Goal: Find specific page/section: Find specific page/section

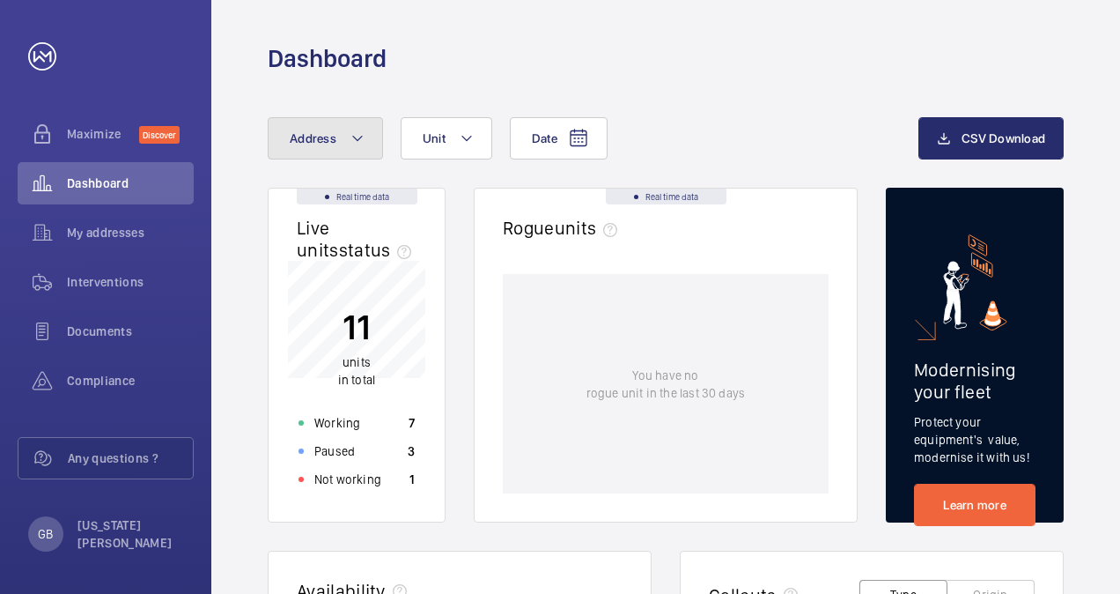
click at [325, 138] on span "Address" at bounding box center [313, 138] width 47 height 14
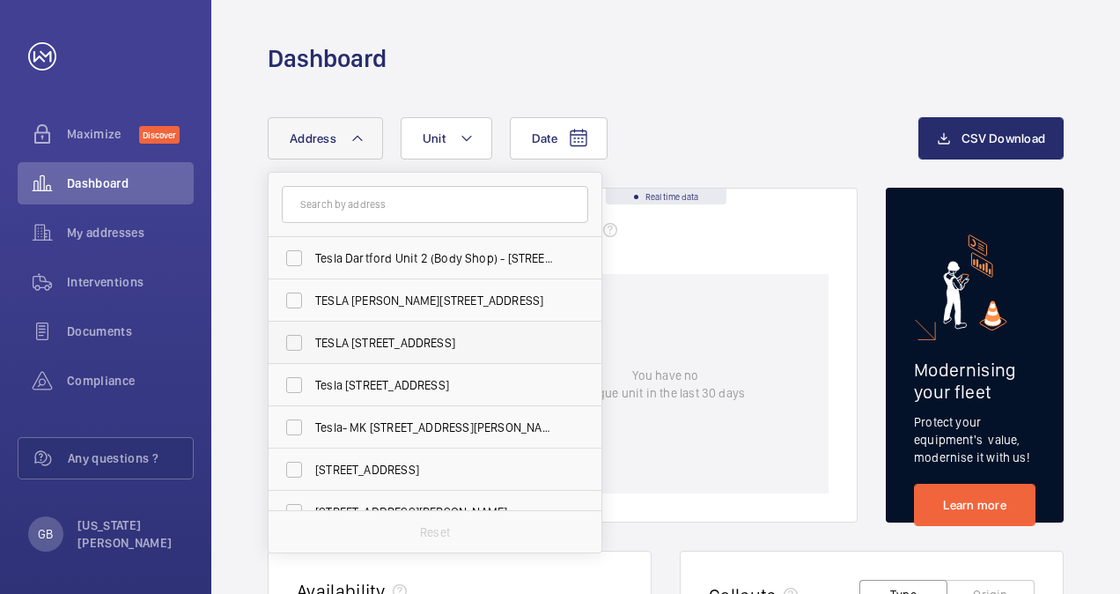
click at [407, 345] on span "TESLA [STREET_ADDRESS]" at bounding box center [436, 343] width 242 height 18
click at [312, 345] on input "TESLA [STREET_ADDRESS]" at bounding box center [294, 342] width 35 height 35
checkbox input "true"
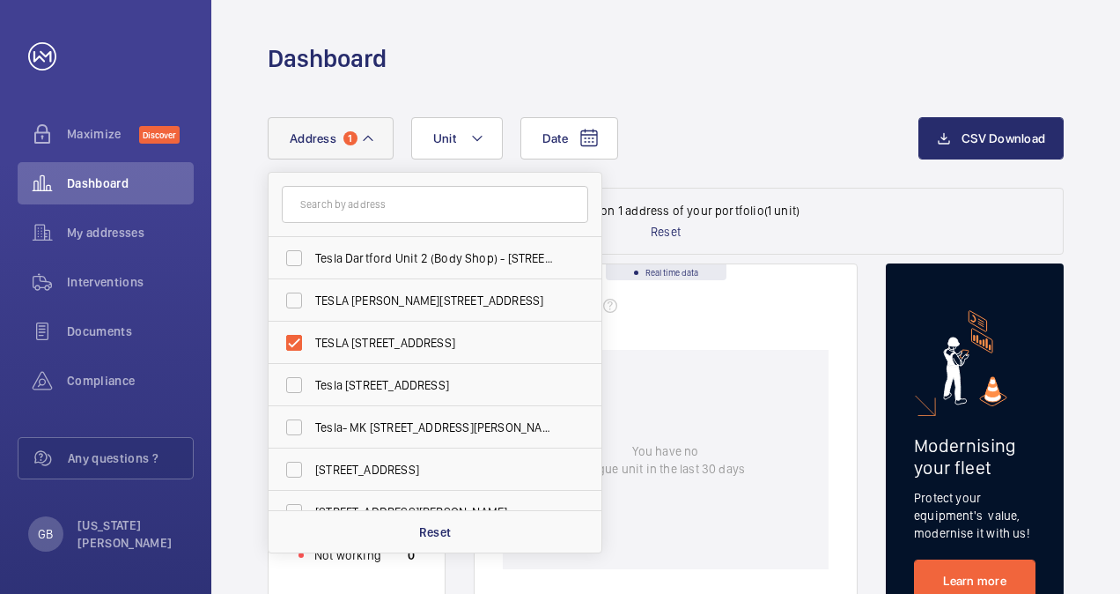
click at [794, 188] on wm-front-dashboard-filters-results "Data filtered on 1 address of your portfolio (1 unit) Reset" at bounding box center [666, 221] width 796 height 67
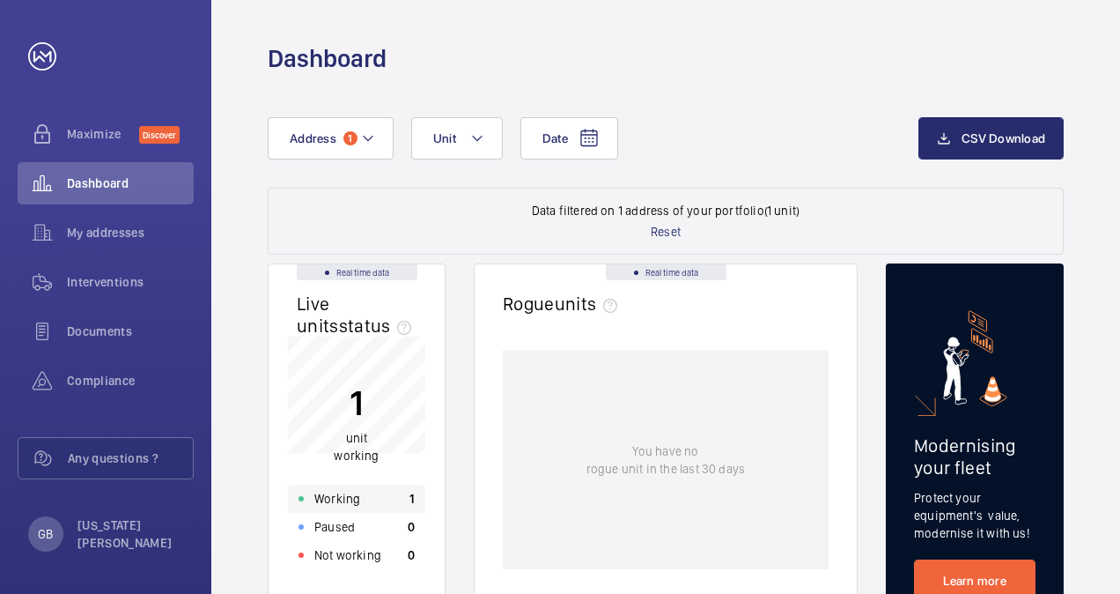
click at [332, 501] on p "Working" at bounding box center [337, 499] width 46 height 18
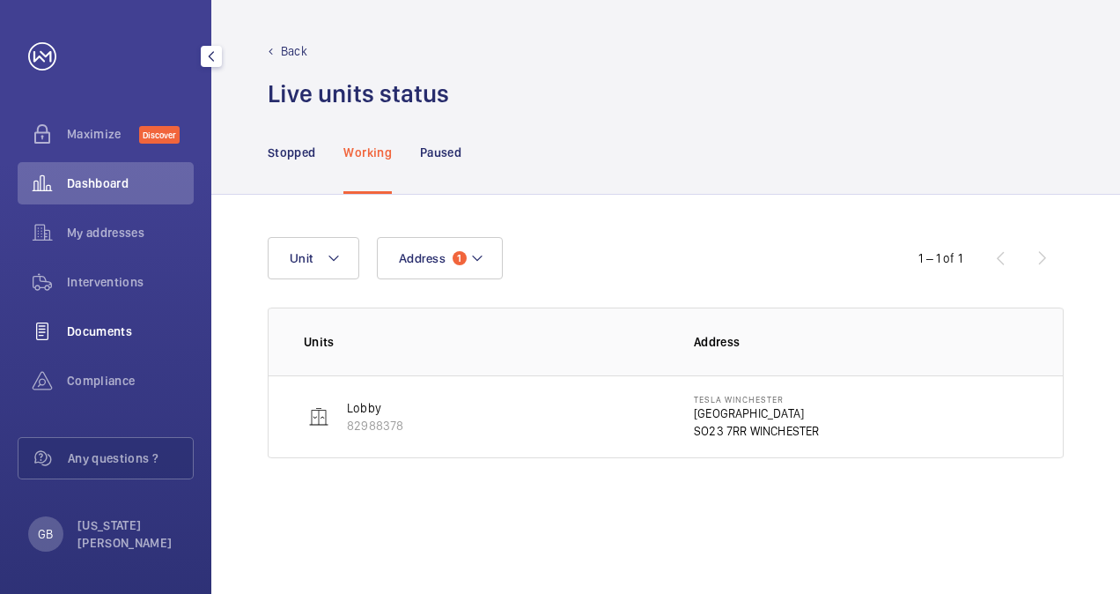
click at [114, 336] on span "Documents" at bounding box center [130, 331] width 127 height 18
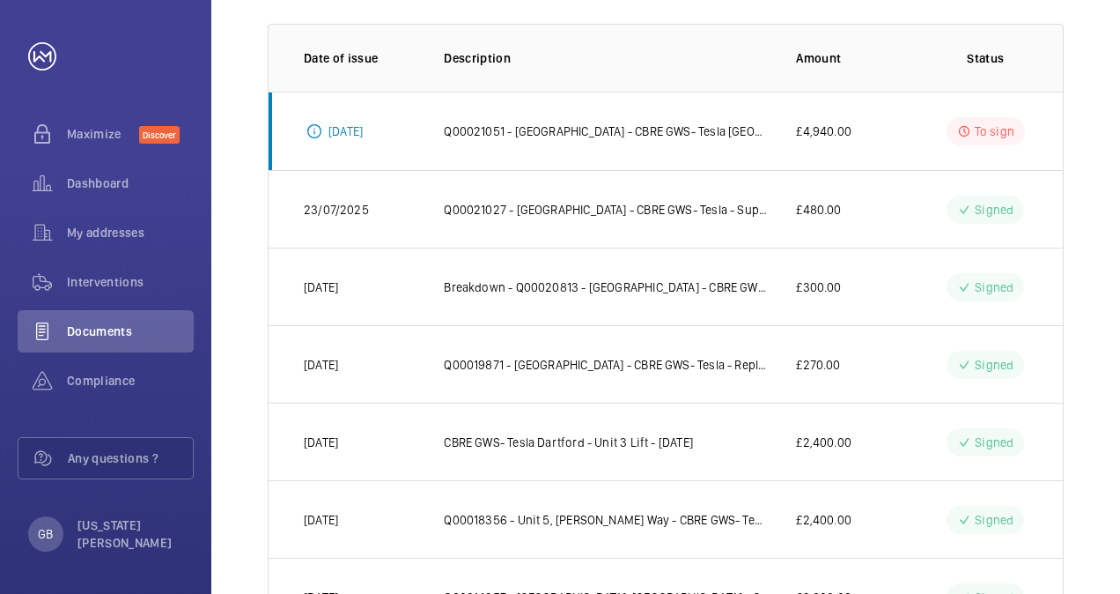
scroll to position [99, 0]
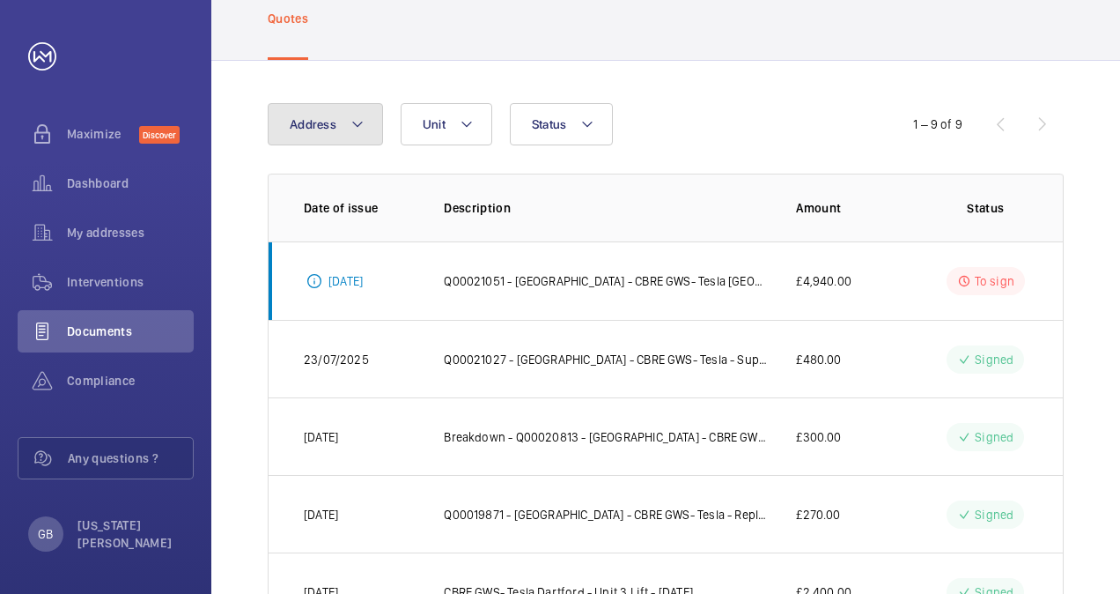
click at [361, 122] on mat-icon at bounding box center [358, 124] width 14 height 21
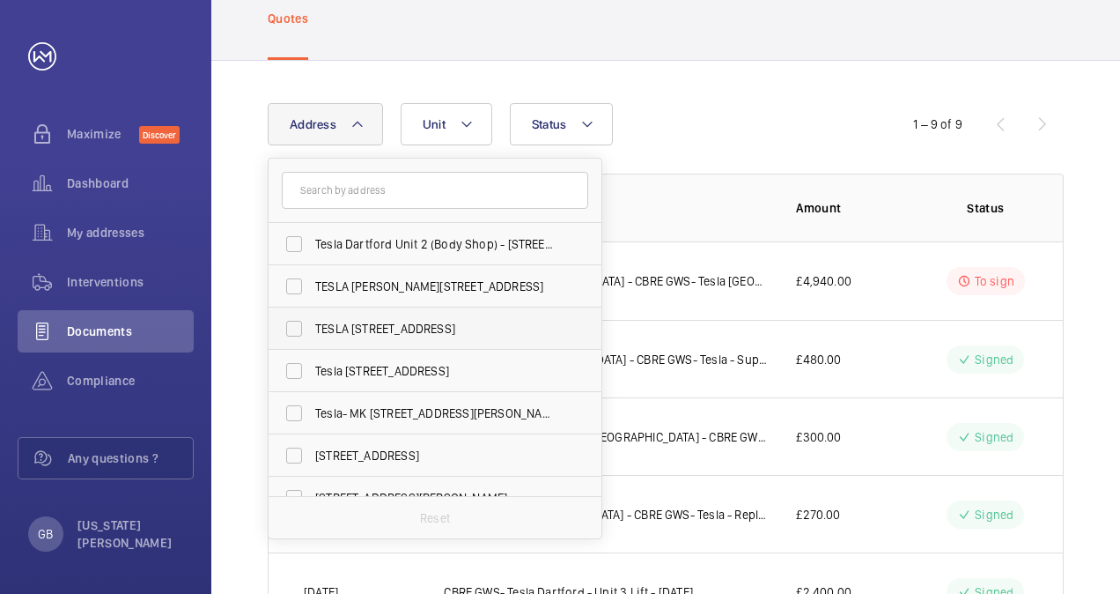
click at [305, 322] on label "TESLA [STREET_ADDRESS]" at bounding box center [422, 328] width 306 height 42
click at [305, 322] on input "TESLA [STREET_ADDRESS]" at bounding box center [294, 328] width 35 height 35
checkbox input "true"
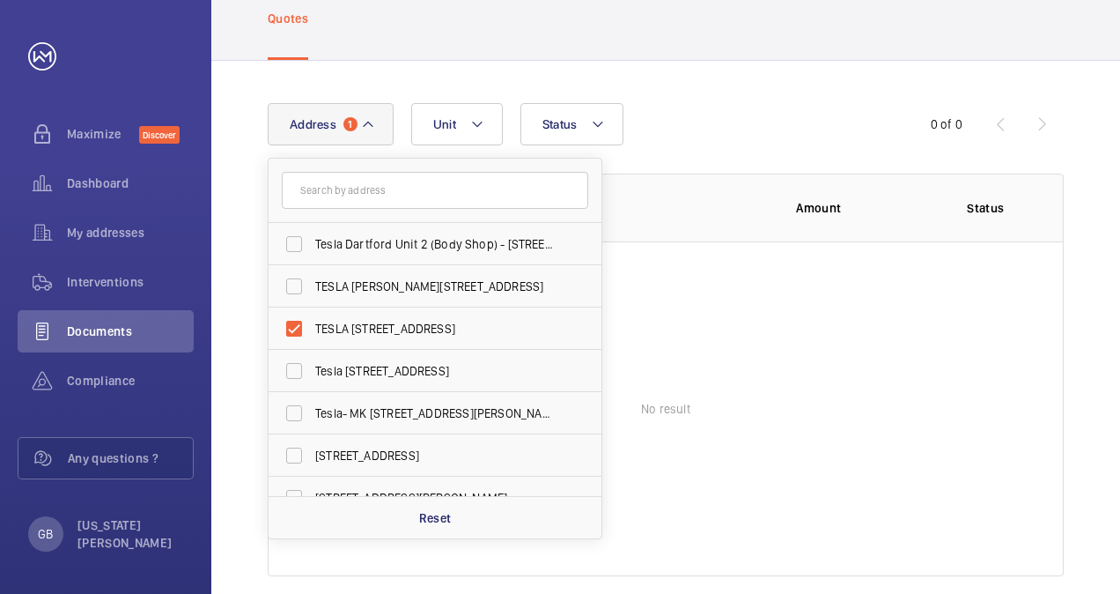
click at [766, 139] on div "Address [STREET_ADDRESS] TESLA [PERSON_NAME][GEOGRAPHIC_DATA][STREET_ADDRESS][S…" at bounding box center [560, 124] width 585 height 42
